Goal: Task Accomplishment & Management: Use online tool/utility

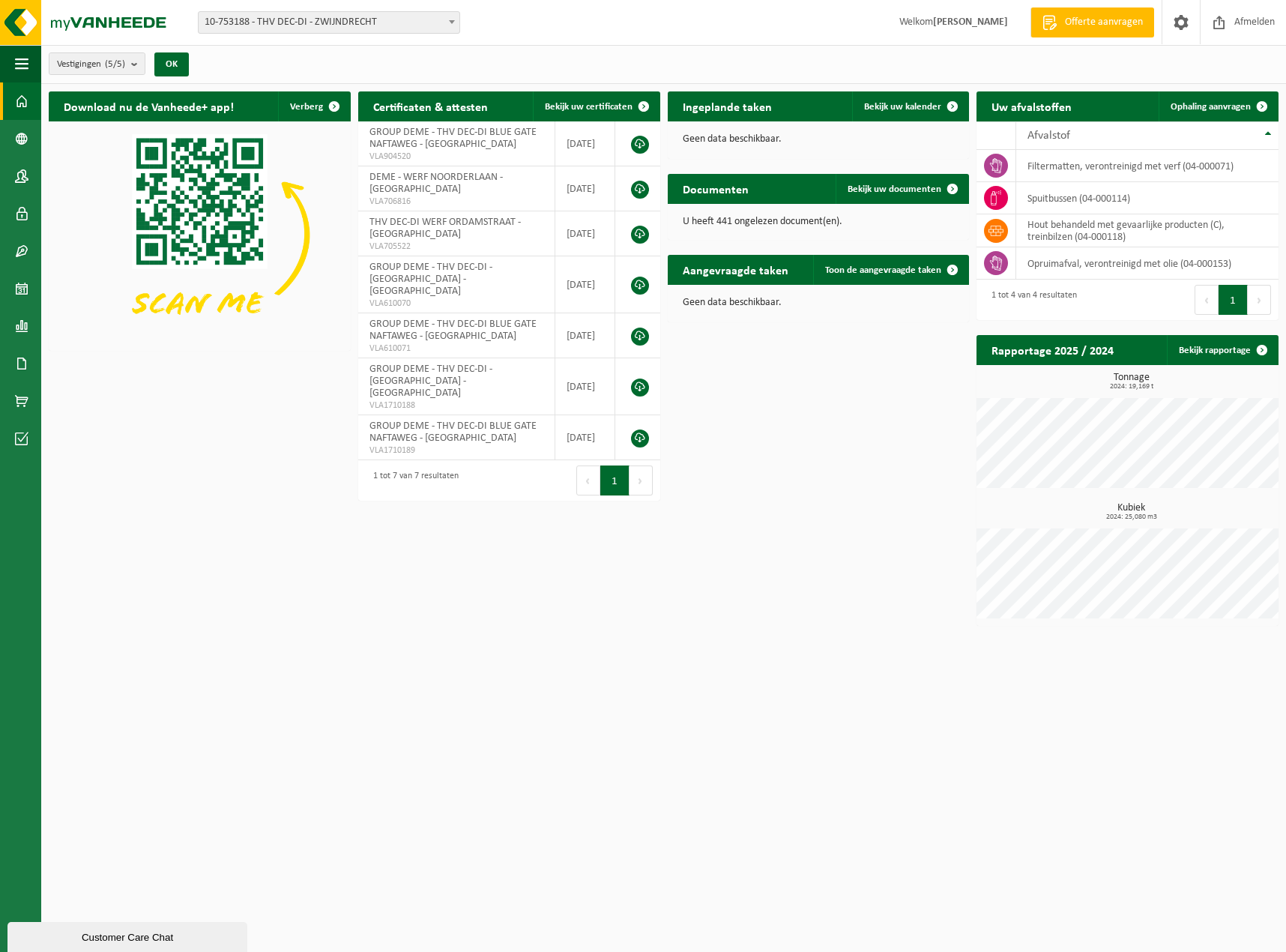
click at [246, 20] on span "10-753188 - THV DEC-DI - ZWIJNDRECHT" at bounding box center [328, 22] width 261 height 21
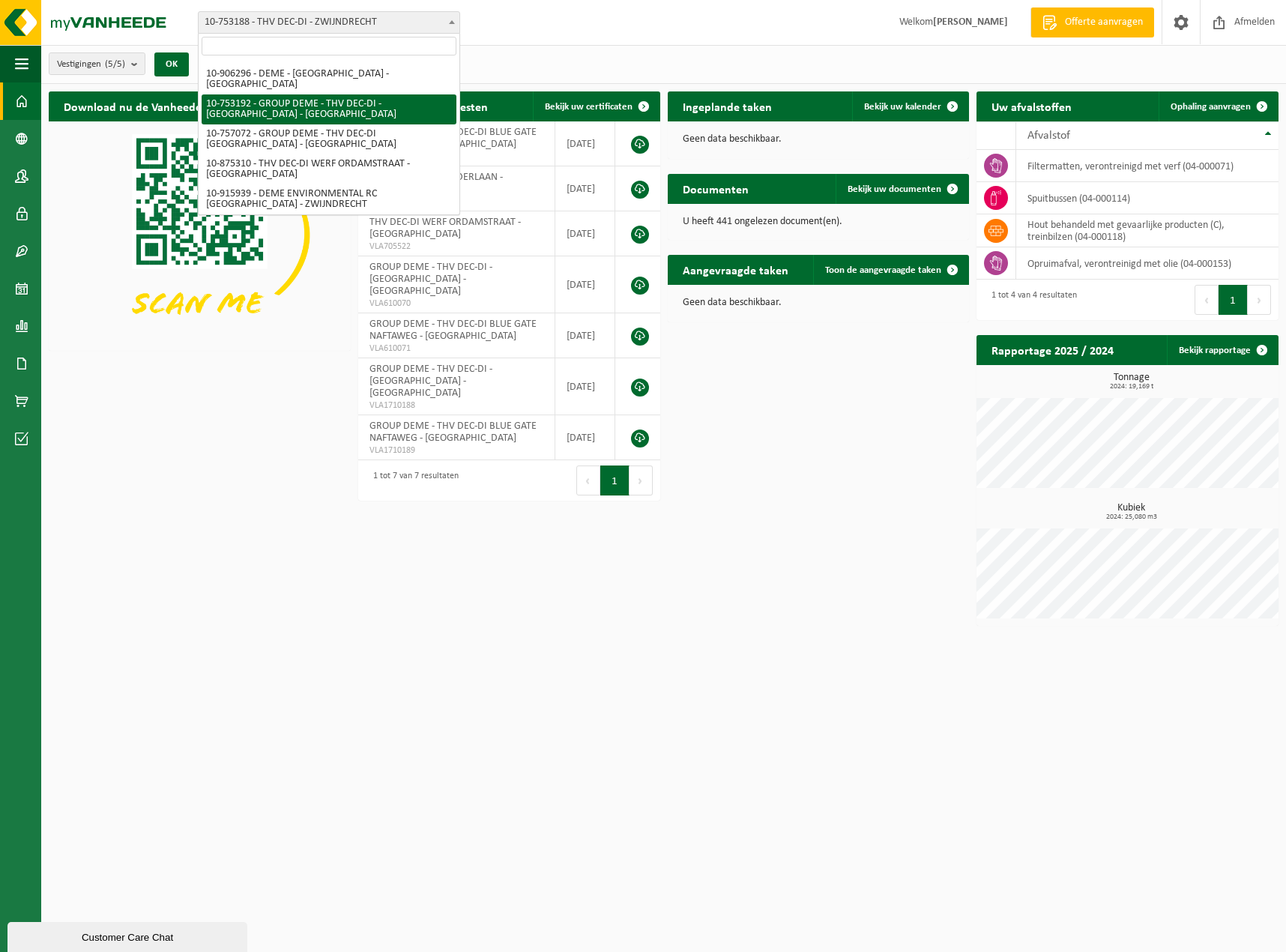
scroll to position [20, 0]
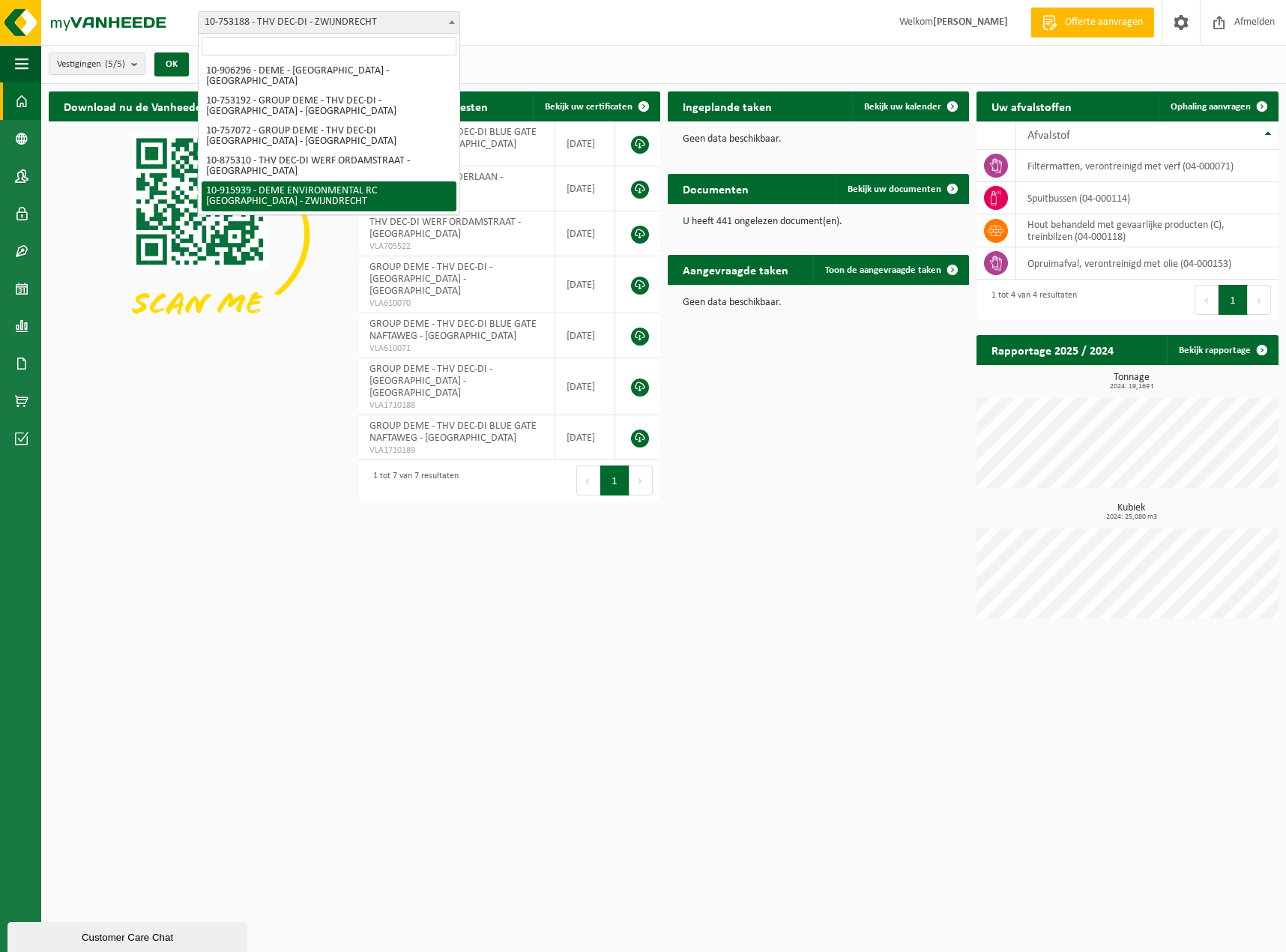
select select "127240"
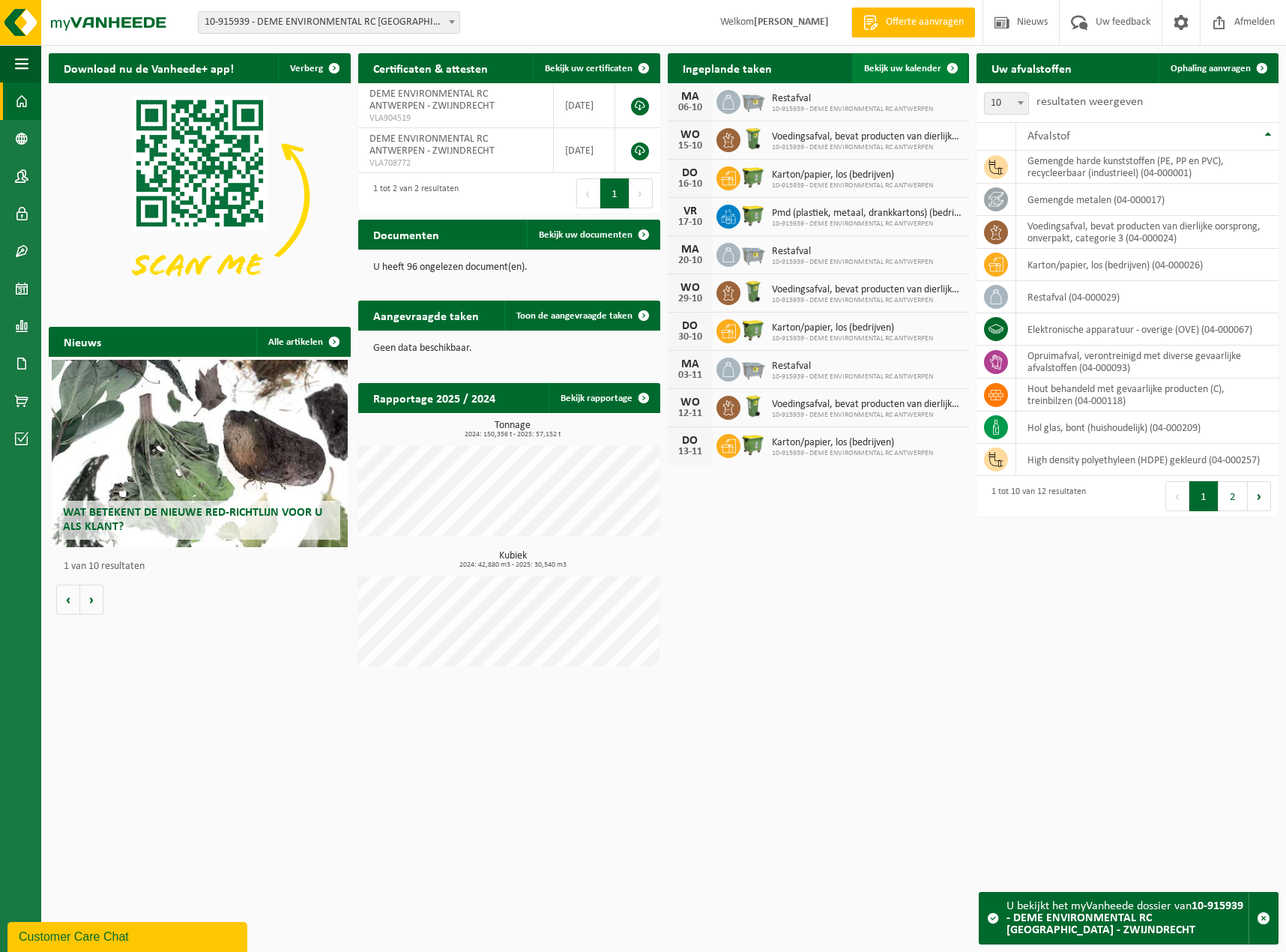
click at [933, 70] on span "Bekijk uw kalender" at bounding box center [902, 68] width 77 height 9
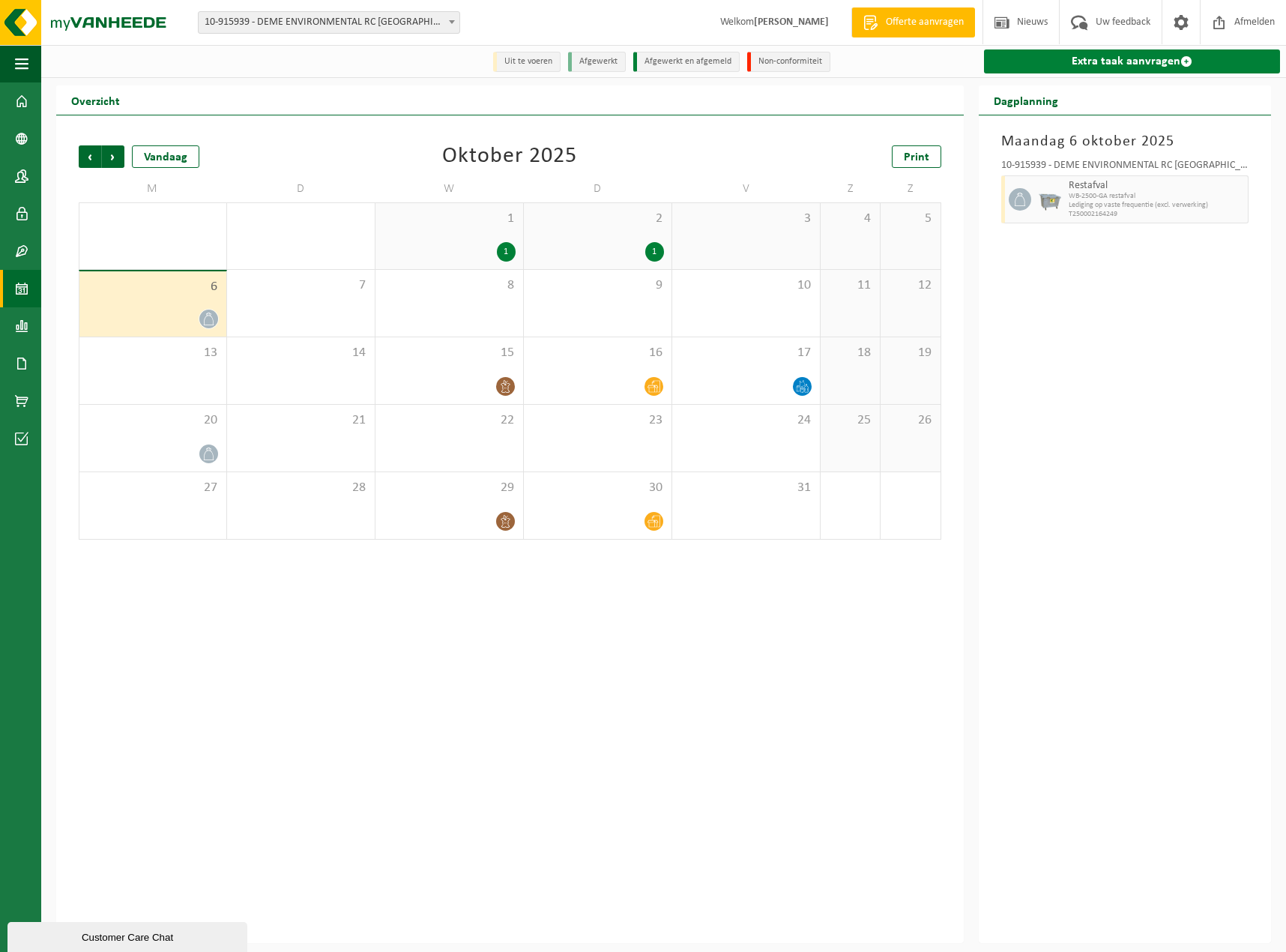
click at [1147, 66] on link "Extra taak aanvragen" at bounding box center [1131, 62] width 296 height 24
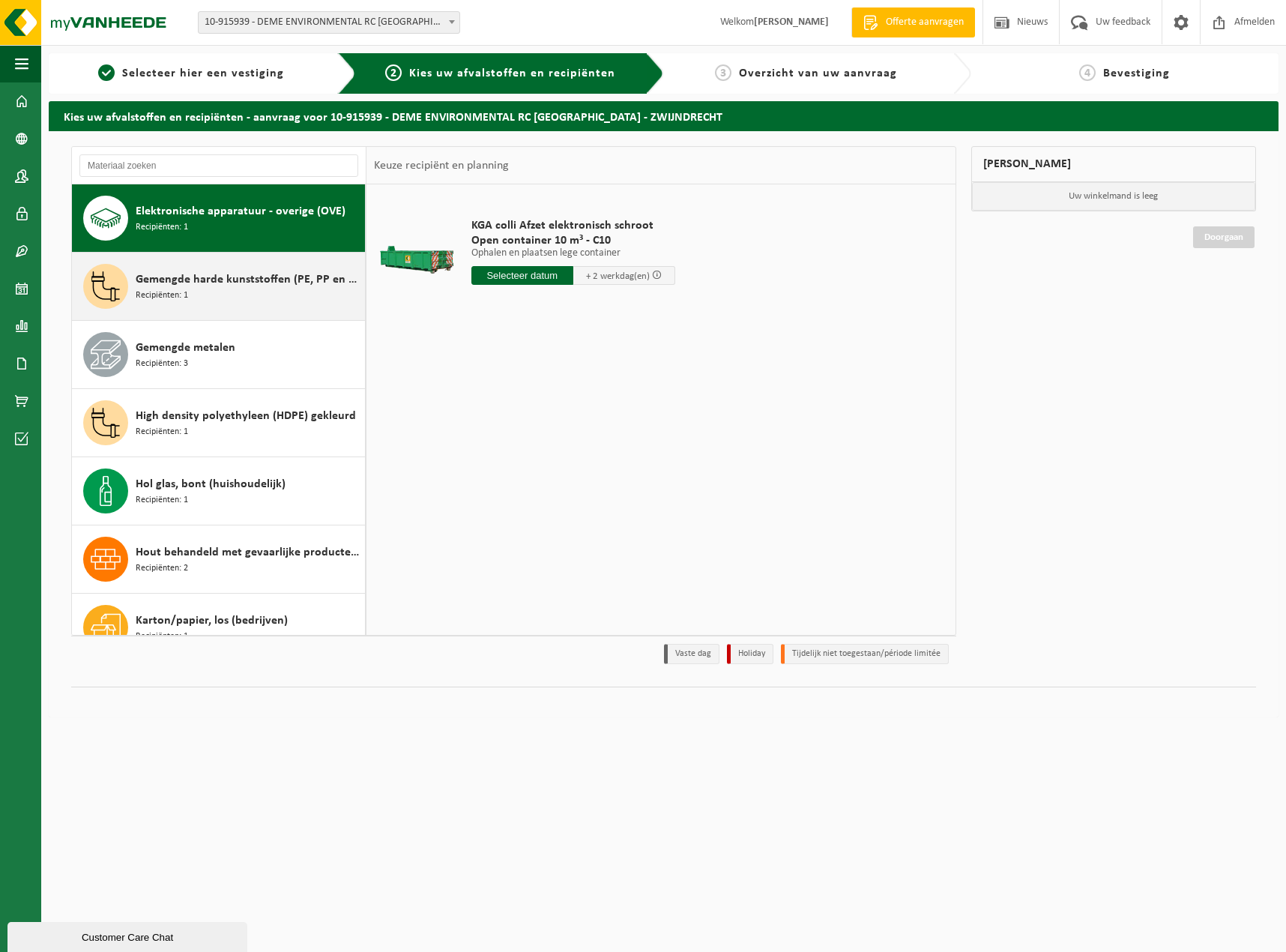
click at [254, 285] on span "Gemengde harde kunststoffen (PE, PP en PVC), recycleerbaar (industrieel)" at bounding box center [249, 279] width 226 height 18
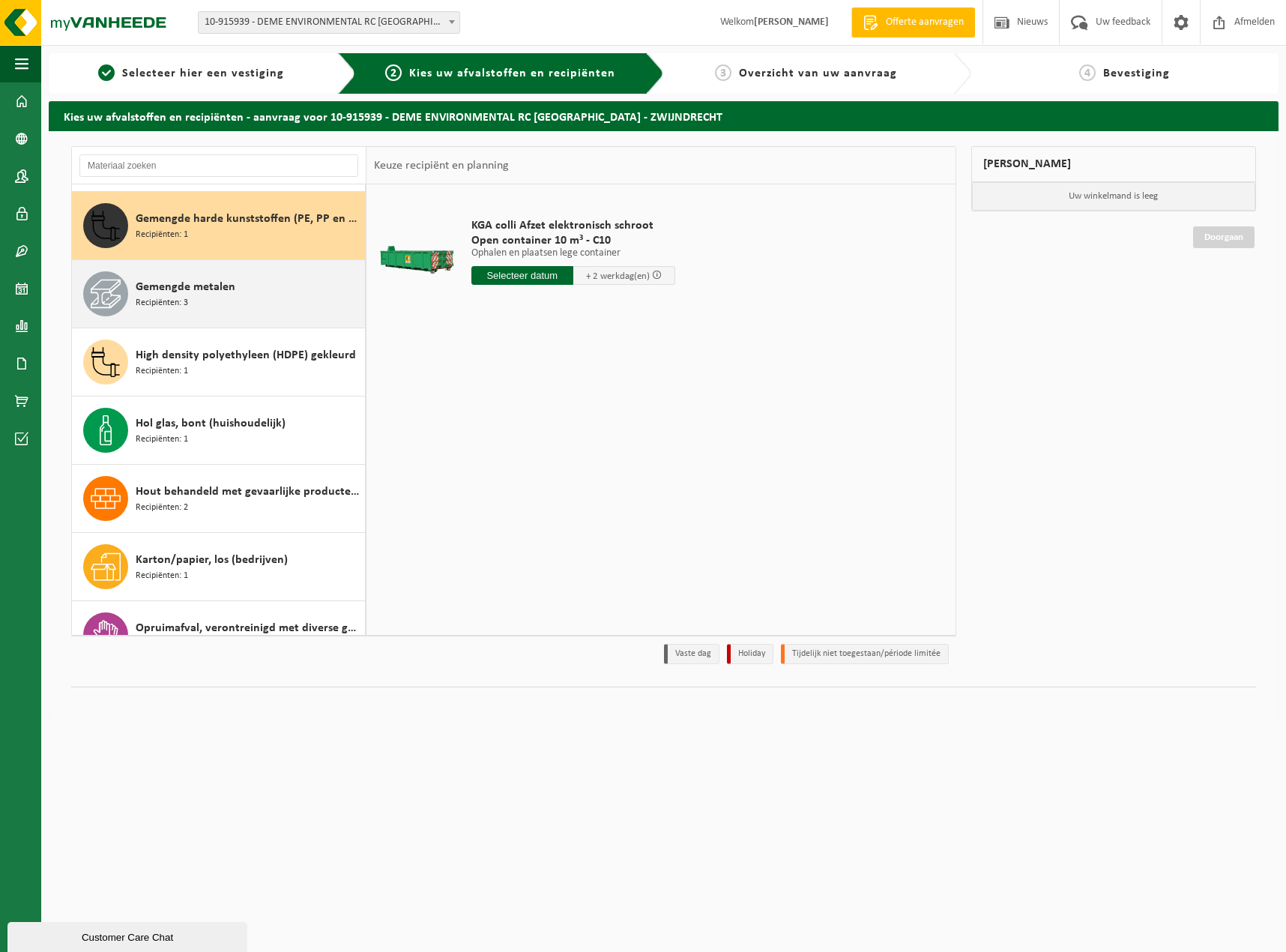
scroll to position [68, 0]
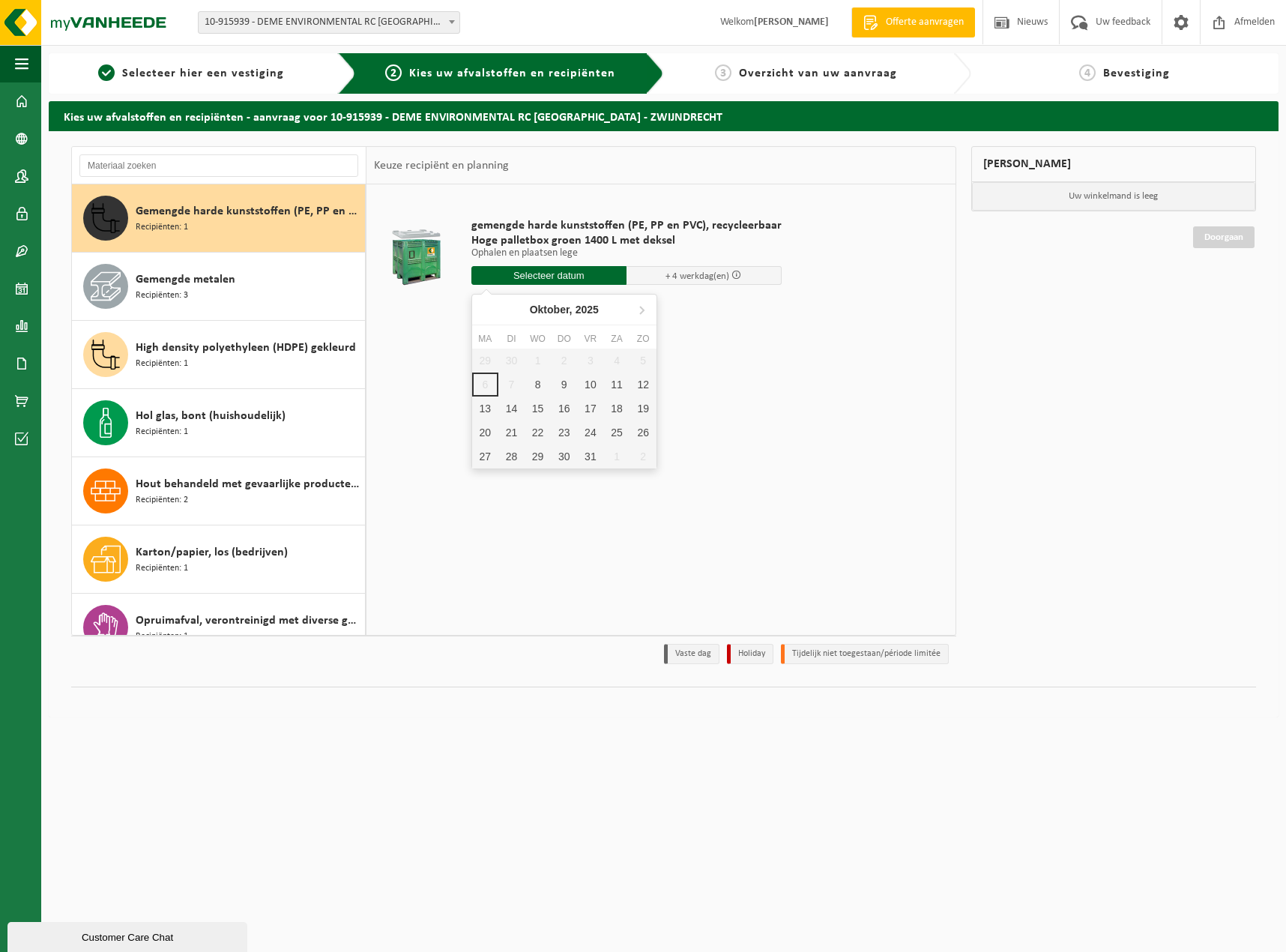
click at [566, 279] on input "text" at bounding box center [549, 275] width 156 height 19
click at [537, 380] on div "8" at bounding box center [537, 385] width 26 height 24
type input "Van 2025-10-08"
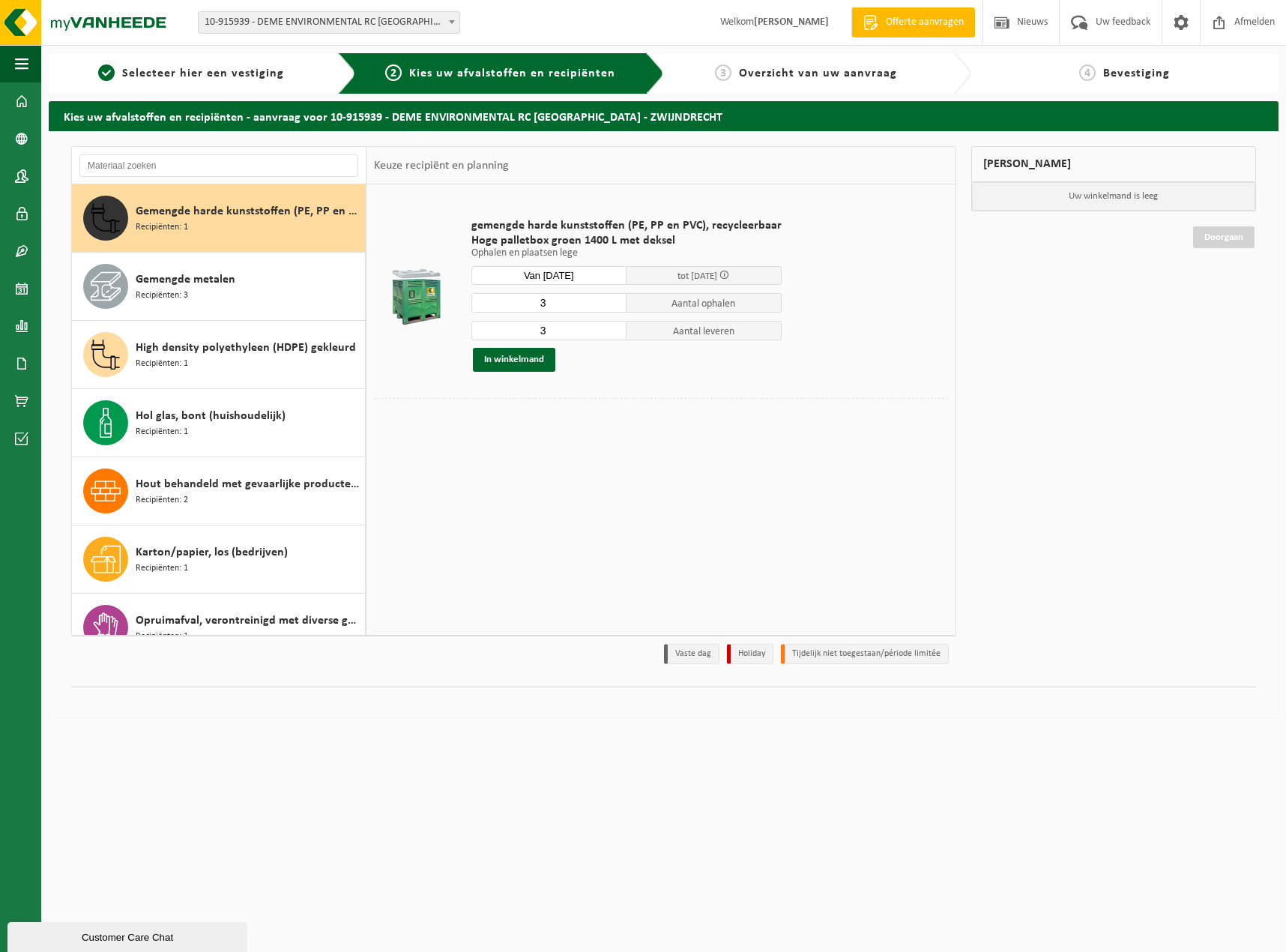
click at [554, 308] on input "3" at bounding box center [549, 303] width 156 height 20
type input "2"
click at [606, 306] on input "2" at bounding box center [549, 303] width 156 height 20
type input "2"
click at [611, 333] on input "2" at bounding box center [549, 330] width 156 height 20
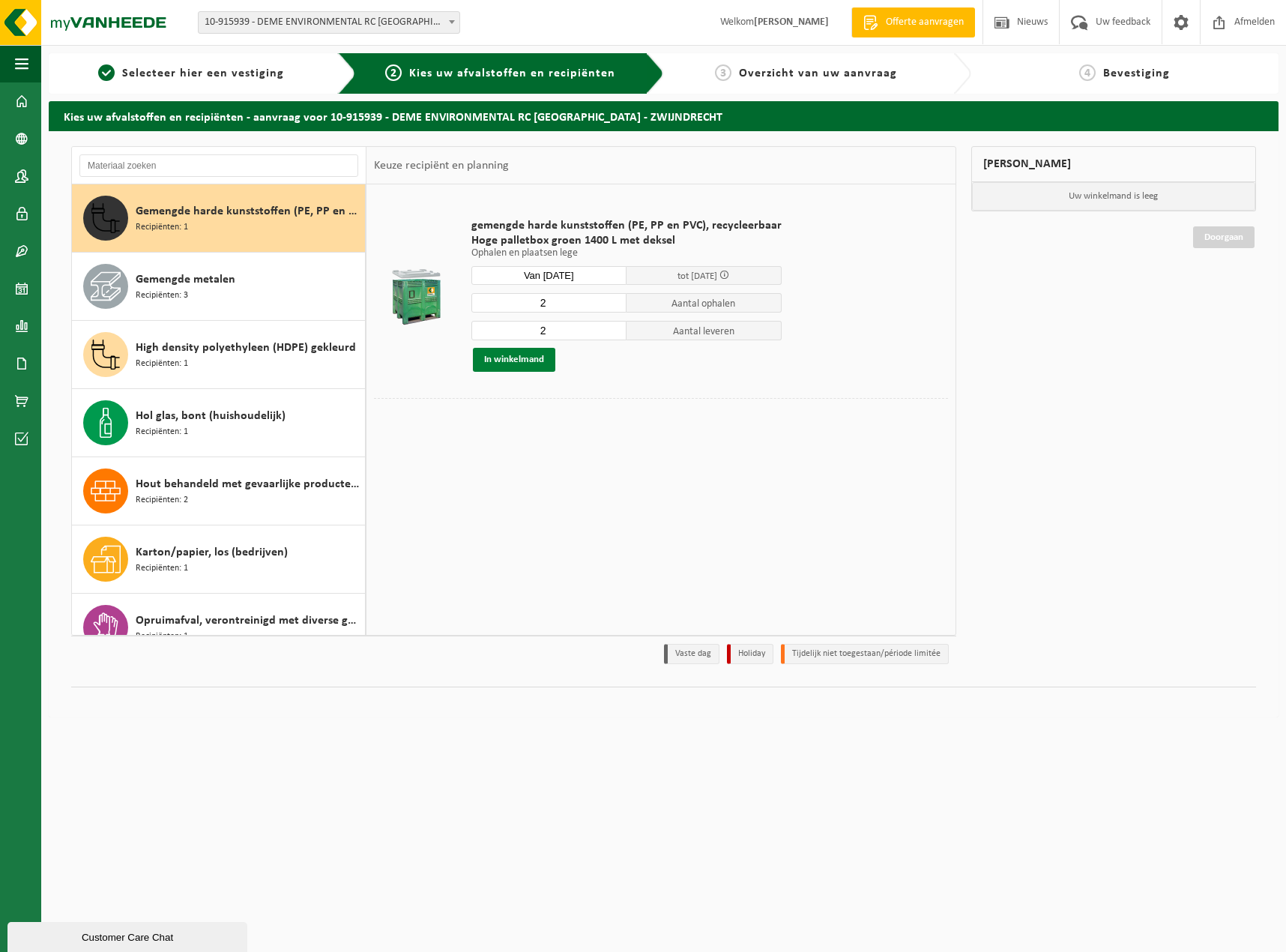
click at [540, 364] on button "In winkelmand" at bounding box center [514, 360] width 82 height 24
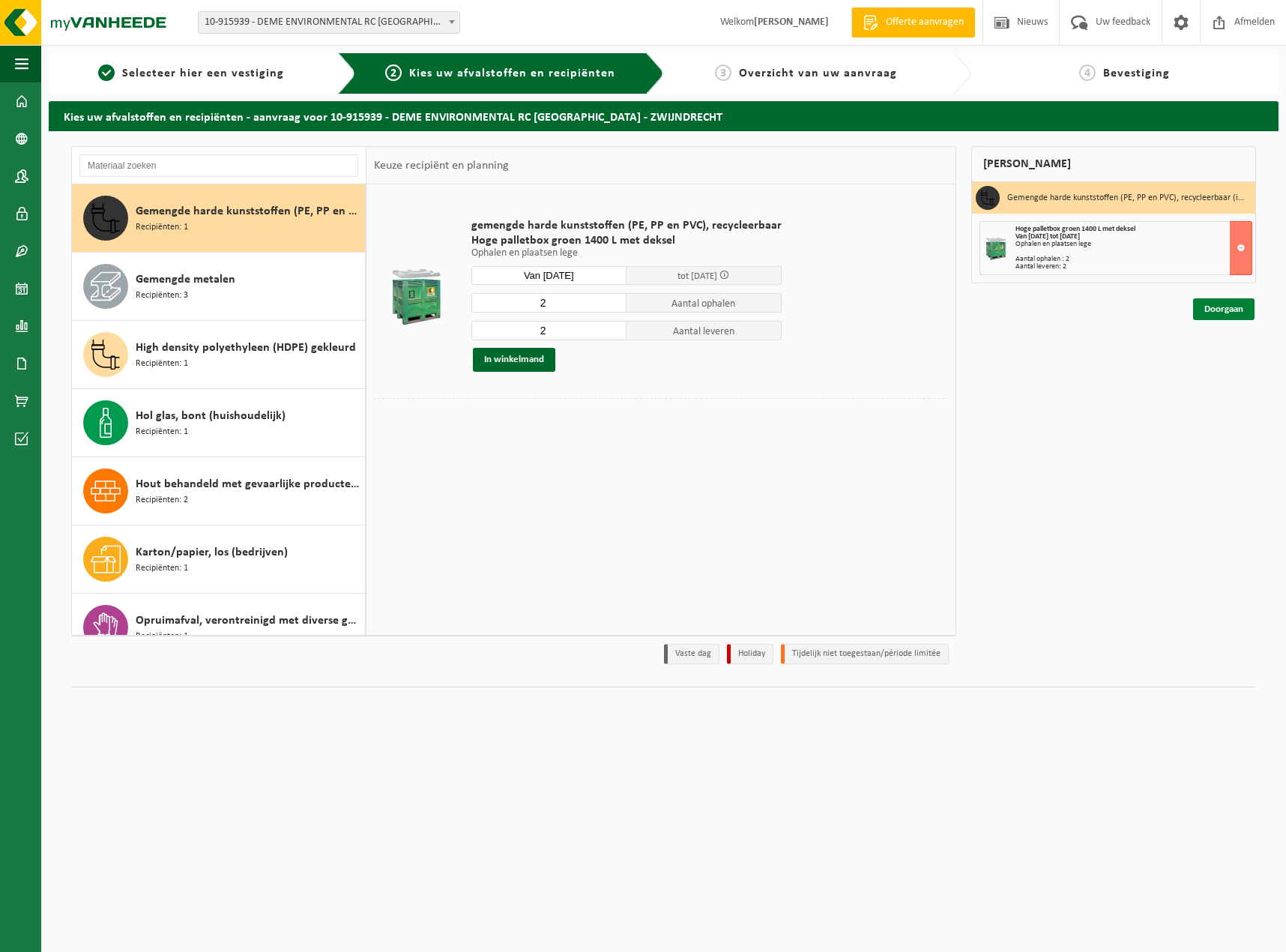
click at [1235, 305] on link "Doorgaan" at bounding box center [1224, 309] width 62 height 21
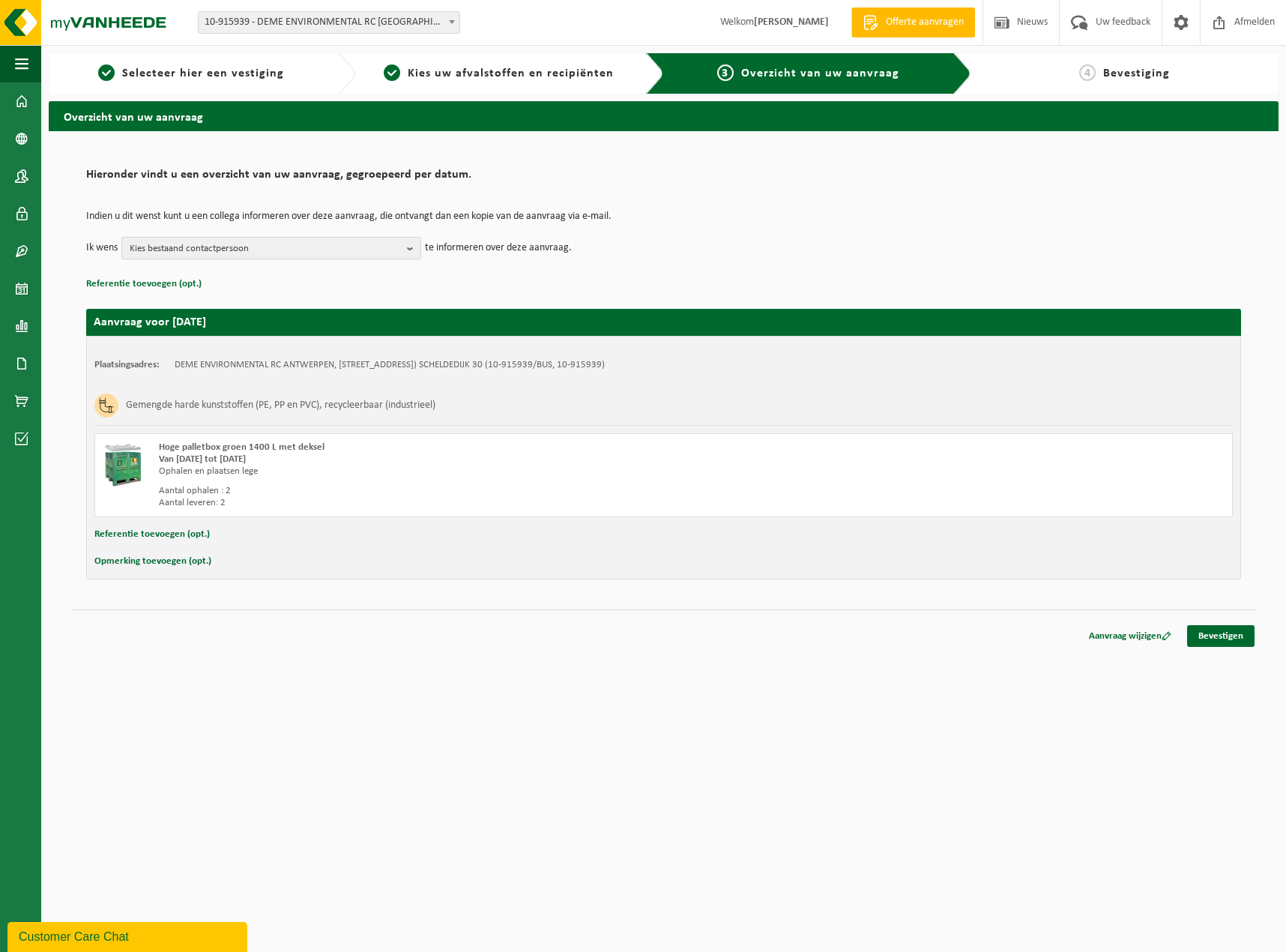
click at [216, 248] on span "Kies bestaand contactpersoon" at bounding box center [265, 249] width 271 height 22
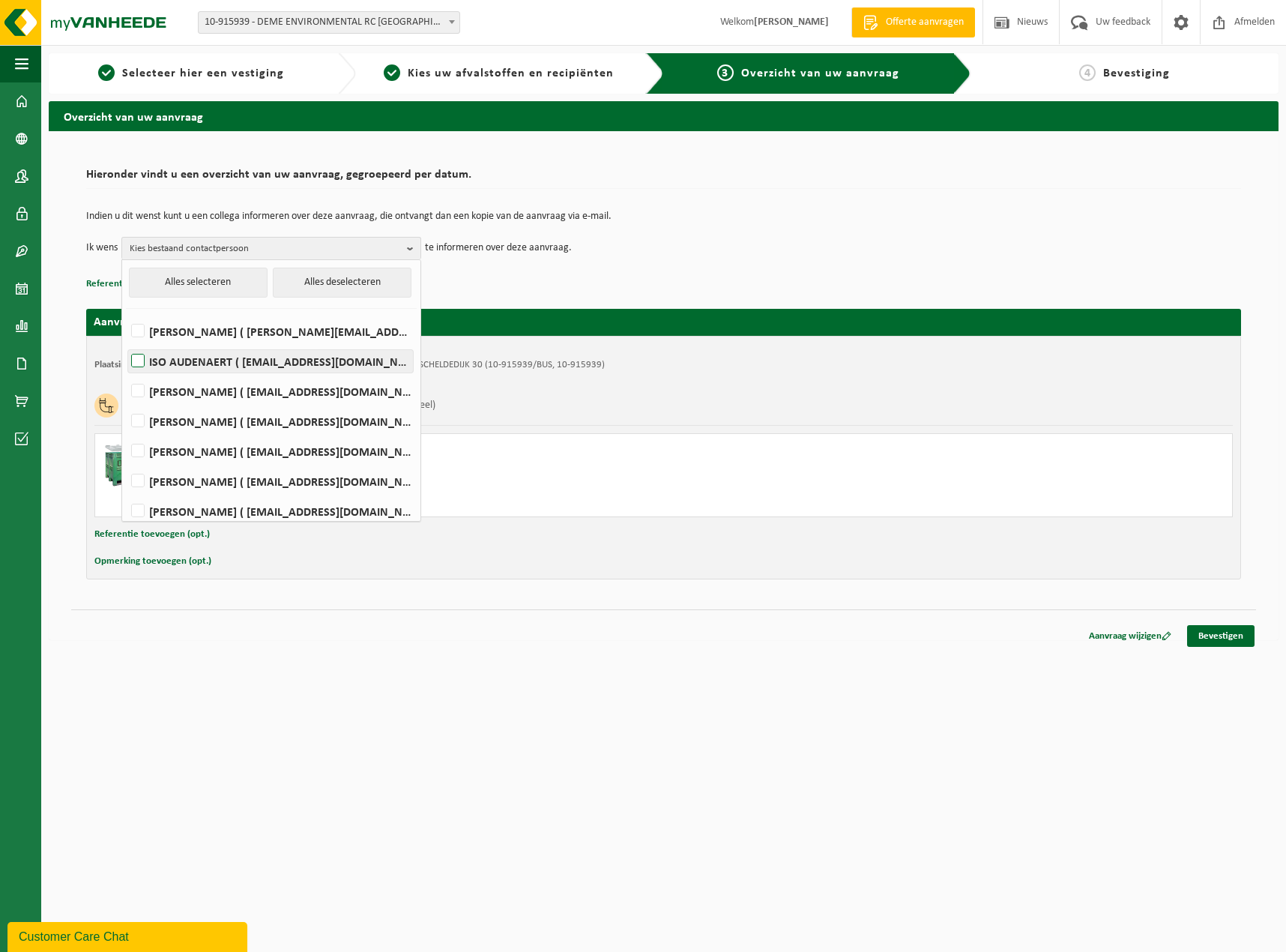
click at [138, 358] on label "ISO AUDENAERT ( audenaert.iso@deme-group.com )" at bounding box center [270, 361] width 285 height 22
click at [126, 343] on input "ISO AUDENAERT ( audenaert.iso@deme-group.com )" at bounding box center [125, 342] width 1 height 1
checkbox input "true"
click at [725, 411] on div "Gemengde harde kunststoffen (PE, PP en PVC), recycleerbaar (industrieel)" at bounding box center [663, 406] width 1138 height 39
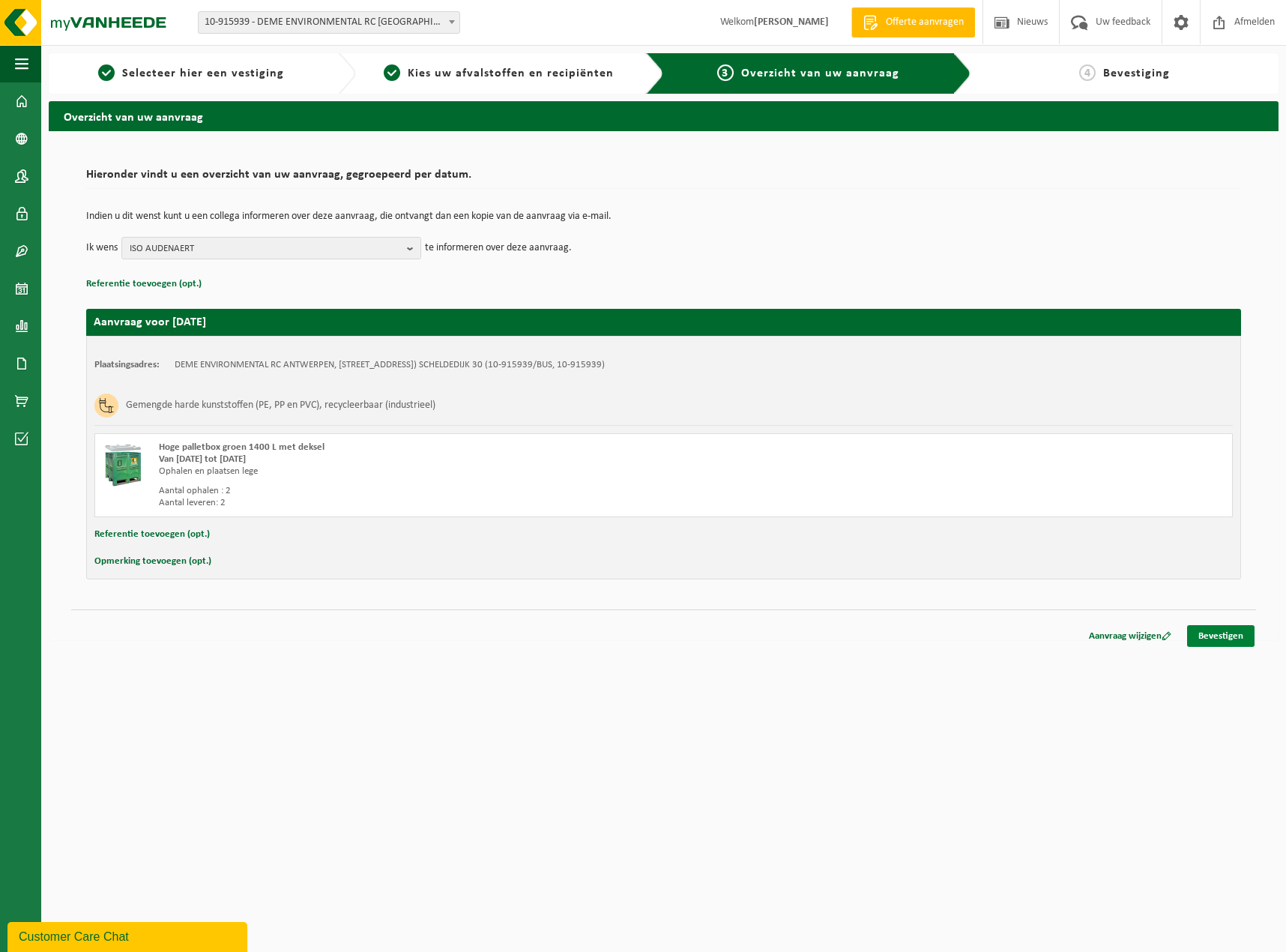
click at [1208, 636] on link "Bevestigen" at bounding box center [1220, 635] width 68 height 21
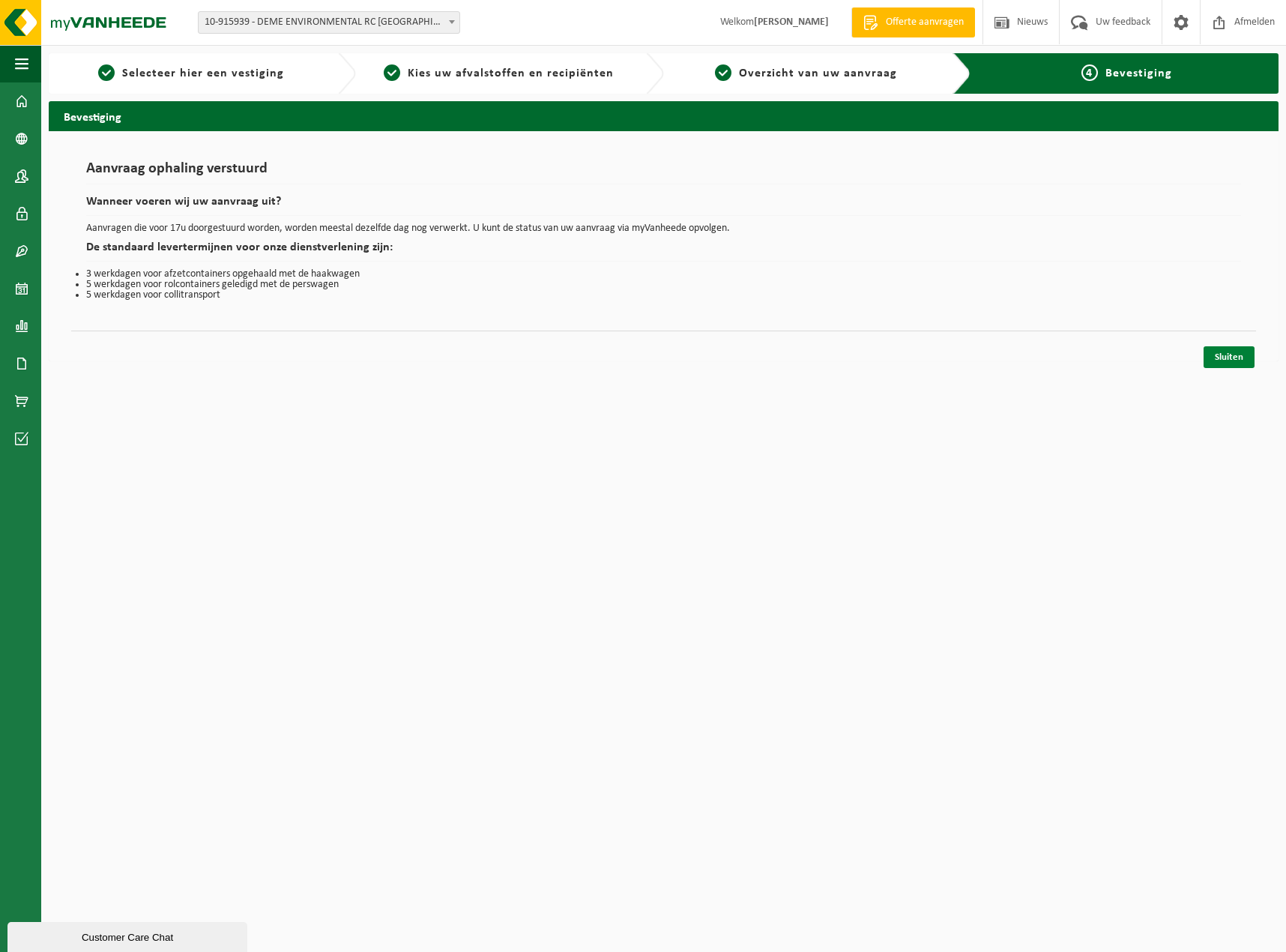
click at [1237, 358] on link "Sluiten" at bounding box center [1229, 356] width 51 height 21
